Goal: Transaction & Acquisition: Book appointment/travel/reservation

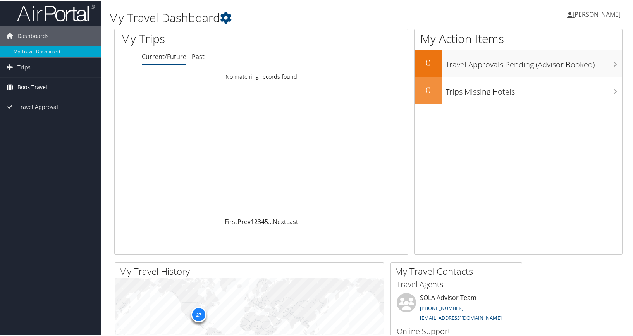
scroll to position [1, 0]
click at [37, 75] on link "Trips" at bounding box center [50, 67] width 101 height 19
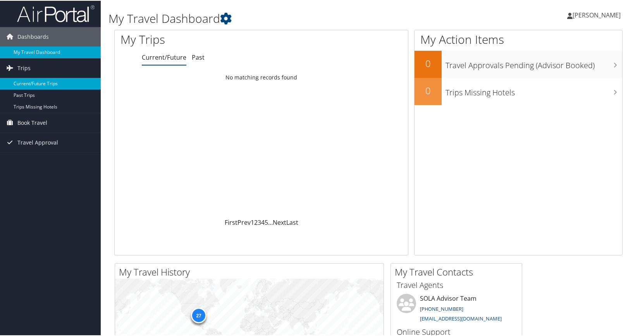
click at [40, 86] on link "Current/Future Trips" at bounding box center [50, 83] width 101 height 12
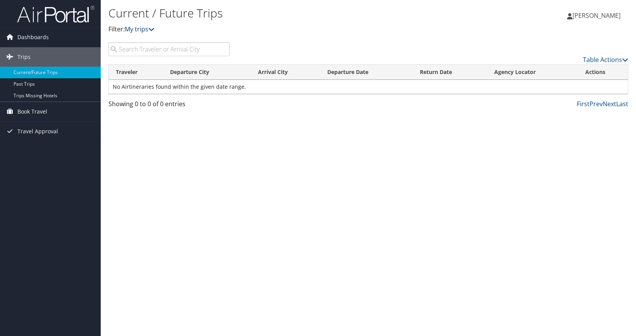
click at [135, 33] on link "My trips" at bounding box center [140, 29] width 30 height 9
click at [53, 111] on link "Book Travel" at bounding box center [50, 111] width 101 height 19
click at [43, 72] on link "Current/Future Trips" at bounding box center [50, 73] width 101 height 12
click at [48, 82] on link "Past Trips" at bounding box center [50, 84] width 101 height 12
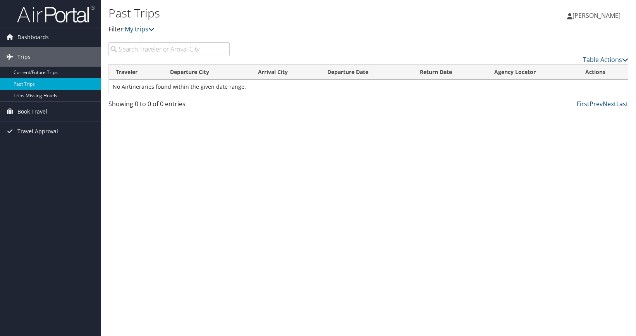
click at [38, 131] on span "Travel Approval" at bounding box center [37, 131] width 41 height 19
click at [38, 157] on link "Approved Trips" at bounding box center [50, 159] width 101 height 12
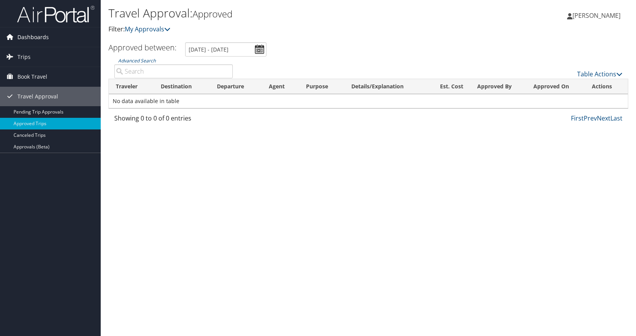
click at [43, 27] on span "Dashboards" at bounding box center [32, 36] width 31 height 19
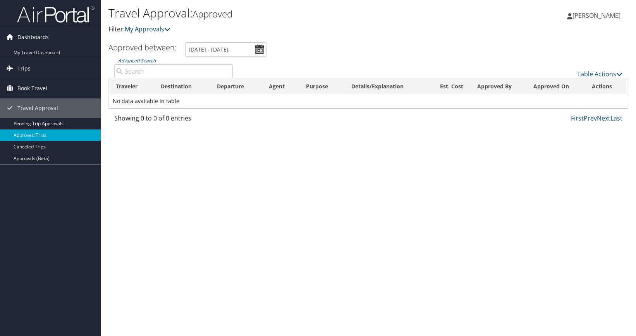
click at [43, 36] on span "Dashboards" at bounding box center [32, 36] width 31 height 19
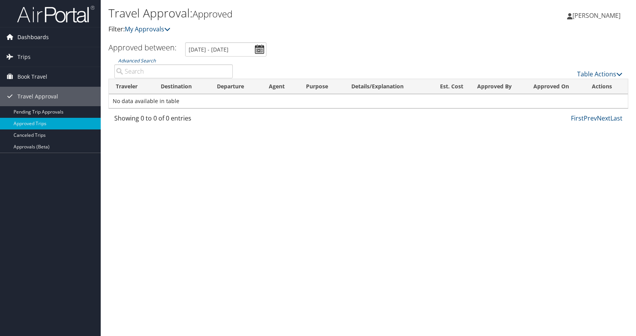
click at [42, 43] on span "Dashboards" at bounding box center [32, 36] width 31 height 19
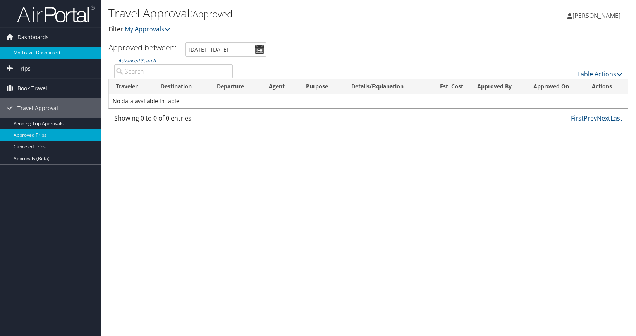
click at [42, 49] on link "My Travel Dashboard" at bounding box center [50, 53] width 101 height 12
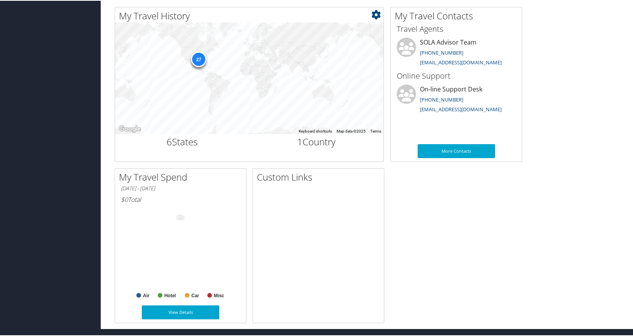
scroll to position [257, 0]
click at [305, 143] on h2 "1 Country" at bounding box center [316, 141] width 123 height 13
click at [184, 314] on link "View Details" at bounding box center [180, 312] width 77 height 14
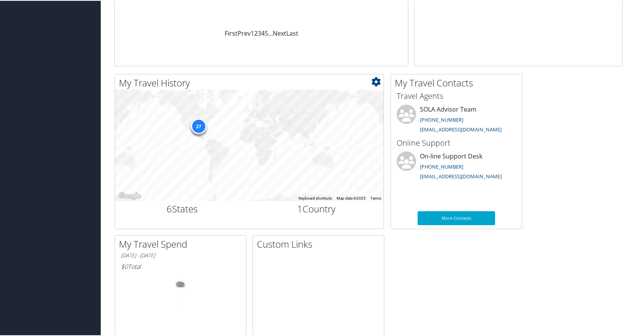
scroll to position [185, 0]
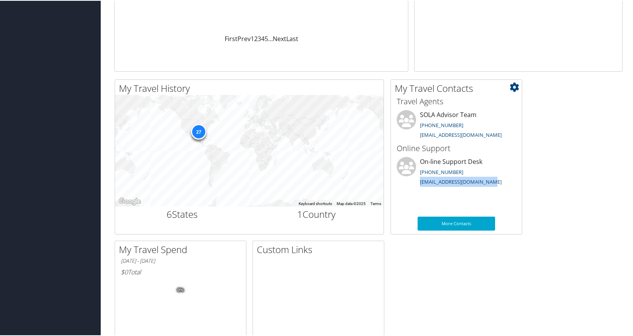
drag, startPoint x: 493, startPoint y: 181, endPoint x: 420, endPoint y: 175, distance: 72.6
click at [420, 175] on li "On-line Support Desk (801) 327-7720 onlinesupport@cbtravel.com" at bounding box center [456, 172] width 127 height 32
copy link "onlinesupport@cbtravel.com"
drag, startPoint x: 632, startPoint y: 110, endPoint x: 632, endPoint y: 98, distance: 12.0
click at [632, 98] on div "My Travel Dashboard William Rogers William Rogers My Settings Travel Agency Con…" at bounding box center [368, 107] width 535 height 585
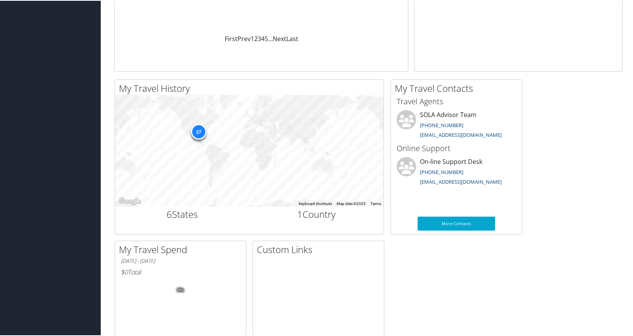
drag, startPoint x: 632, startPoint y: 119, endPoint x: 633, endPoint y: 87, distance: 32.2
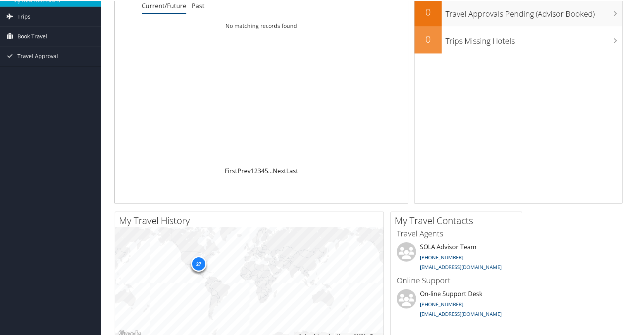
scroll to position [5, 0]
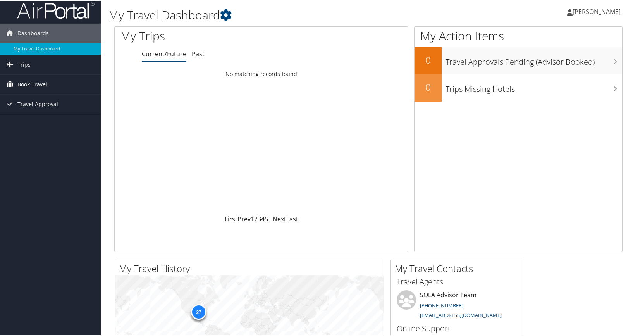
click at [34, 79] on span "Book Travel" at bounding box center [32, 83] width 30 height 19
click at [34, 107] on link "Book/Manage Online Trips" at bounding box center [50, 111] width 101 height 12
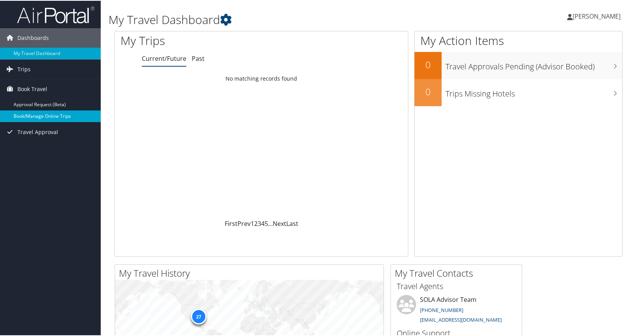
scroll to position [0, 0]
click at [52, 119] on link "Book/Manage Online Trips" at bounding box center [50, 116] width 101 height 12
click at [44, 113] on link "Book/Manage Online Trips" at bounding box center [50, 116] width 101 height 12
click at [41, 115] on link "Book/Manage Online Trips" at bounding box center [50, 116] width 101 height 12
click at [31, 119] on link "Book/Manage Online Trips" at bounding box center [50, 116] width 101 height 12
